Goal: Check status: Check status

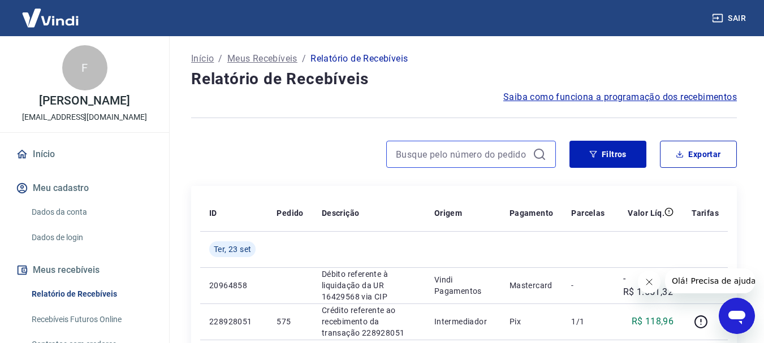
click at [460, 147] on input at bounding box center [462, 154] width 132 height 17
click at [460, 147] on input "537" at bounding box center [462, 154] width 132 height 17
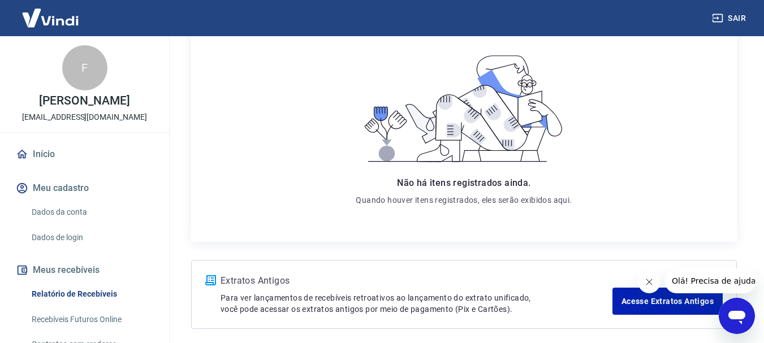
scroll to position [57, 0]
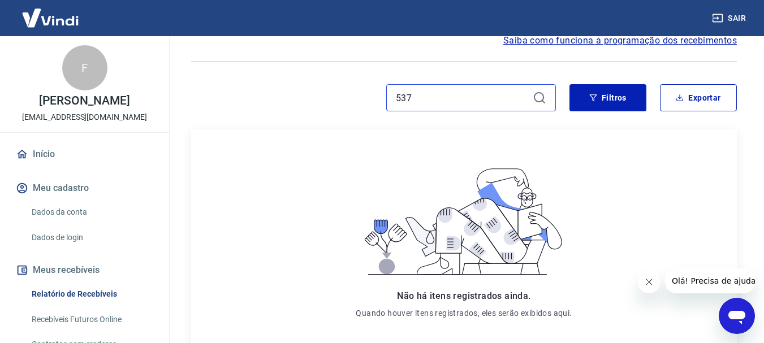
click at [438, 98] on input "537" at bounding box center [462, 97] width 132 height 17
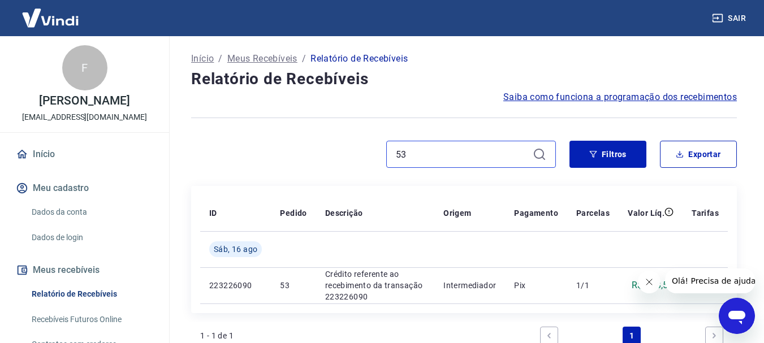
click at [464, 152] on input "53" at bounding box center [462, 154] width 132 height 17
type input "537"
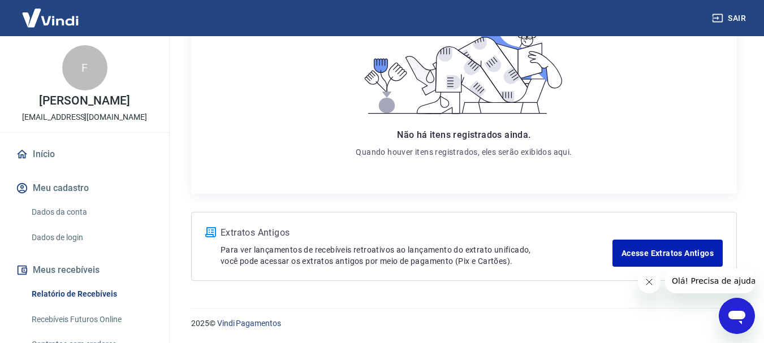
scroll to position [106, 0]
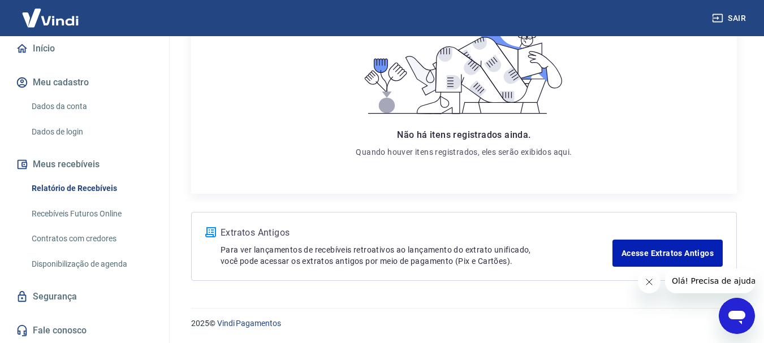
click at [96, 213] on link "Recebíveis Futuros Online" at bounding box center [91, 213] width 128 height 23
